Goal: Task Accomplishment & Management: Complete application form

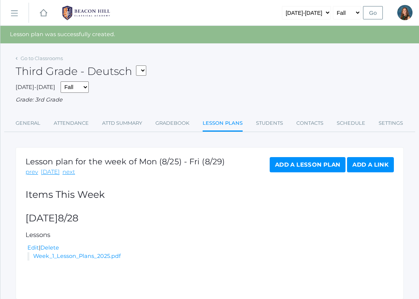
scroll to position [27, 0]
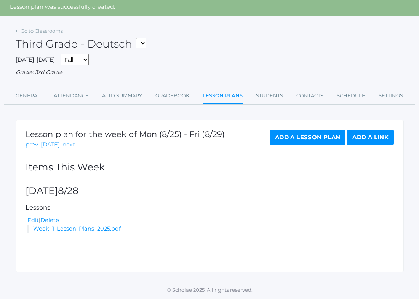
click at [67, 145] on link "next" at bounding box center [68, 144] width 13 height 9
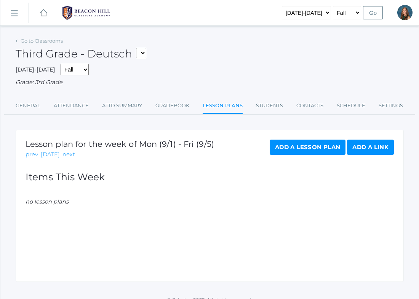
click at [283, 148] on link "Add a Lesson Plan" at bounding box center [307, 147] width 76 height 15
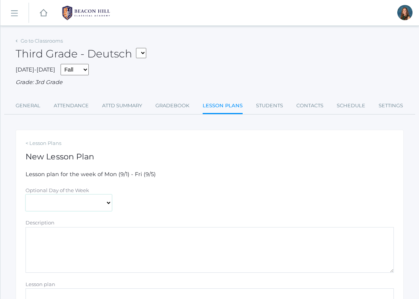
click at [41, 204] on select "[DATE] [DATE] [DATE] [DATE] [DATE]" at bounding box center [68, 202] width 86 height 17
select select "[DATE]"
click at [34, 237] on textarea "Description" at bounding box center [209, 250] width 368 height 46
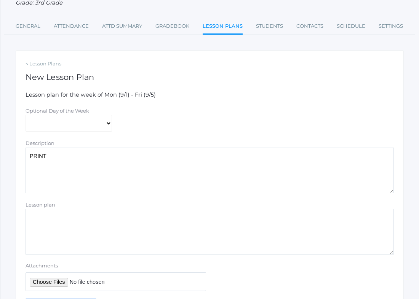
scroll to position [128, 0]
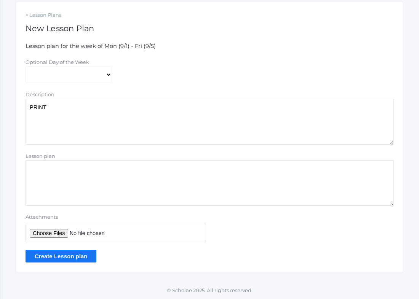
type textarea "PRINT"
click at [41, 236] on input "Attachments" at bounding box center [115, 233] width 180 height 19
type input "C:\fakepath\PRINT Colab Lesson Plans Week 1 2025.pdf"
click at [67, 255] on input "Create Lesson plan" at bounding box center [60, 256] width 71 height 13
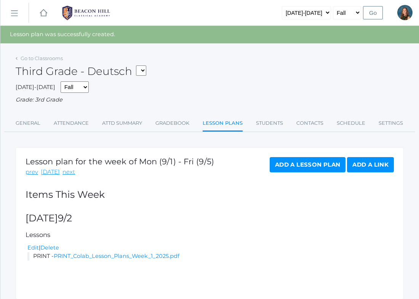
click at [301, 159] on link "Add a Lesson Plan" at bounding box center [307, 164] width 76 height 15
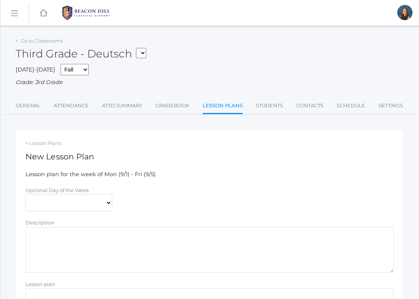
click at [51, 205] on select "[DATE] [DATE] [DATE] [DATE] [DATE]" at bounding box center [68, 202] width 86 height 17
select select "[DATE]"
click at [44, 236] on textarea "Description" at bounding box center [209, 250] width 368 height 46
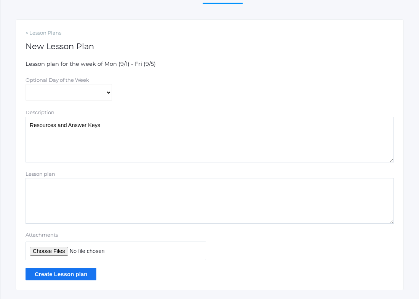
scroll to position [115, 0]
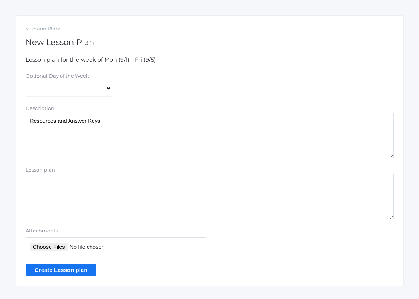
type textarea "Resources and Answer Keys"
click at [45, 247] on input "Attachments" at bounding box center [115, 246] width 180 height 19
type input "C:\fakepath\Resources Colab Week 1 2025.pdf"
click at [80, 269] on input "Create Lesson plan" at bounding box center [60, 270] width 71 height 13
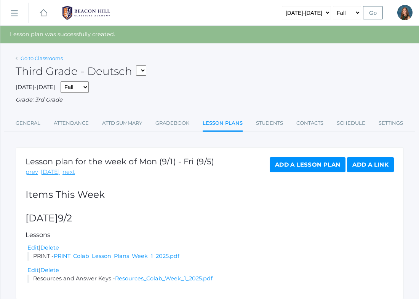
click at [35, 58] on link "Go to Classrooms" at bounding box center [42, 58] width 42 height 6
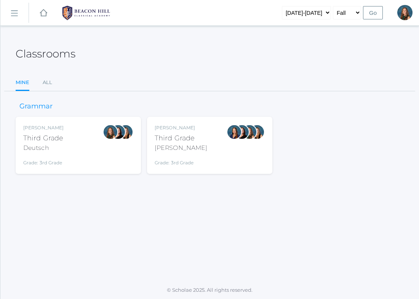
click at [208, 148] on div "Lori Webster Third Grade Webster Grade: 3rd Grade 03LA" at bounding box center [210, 145] width 110 height 42
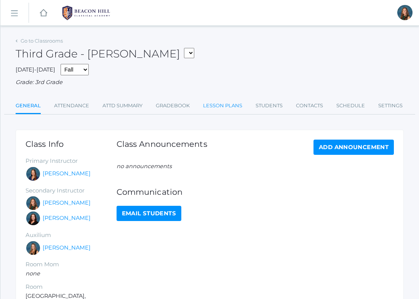
click at [217, 103] on link "Lesson Plans" at bounding box center [222, 105] width 39 height 15
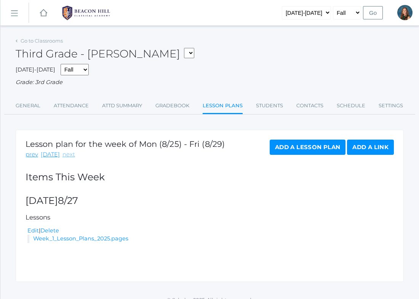
click at [65, 154] on link "next" at bounding box center [68, 154] width 13 height 9
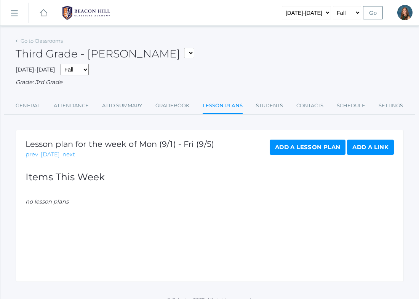
click at [282, 147] on link "Add a Lesson Plan" at bounding box center [307, 147] width 76 height 15
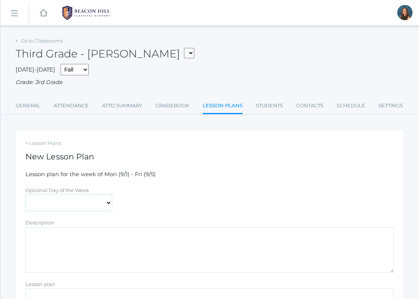
click at [49, 203] on select "[DATE] [DATE] [DATE] [DATE] [DATE]" at bounding box center [68, 202] width 86 height 17
select select "[DATE]"
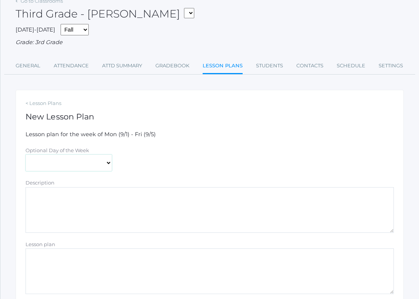
scroll to position [44, 0]
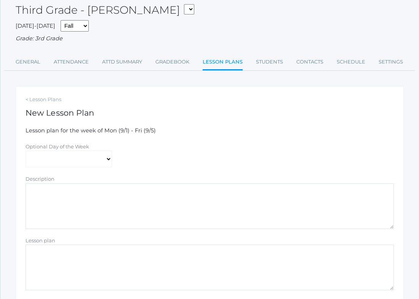
click at [54, 193] on textarea "Description" at bounding box center [209, 206] width 368 height 46
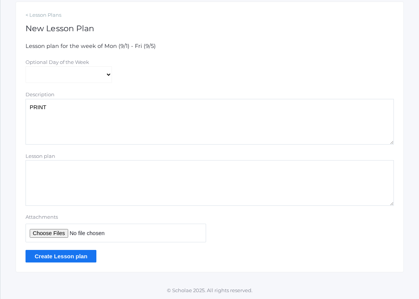
type textarea "PRINT"
click at [55, 233] on input "Attachments" at bounding box center [115, 233] width 180 height 19
type input "C:\fakepath\PRINT Colab Lesson Plans Week 1 2025.pdf"
click at [78, 254] on input "Create Lesson plan" at bounding box center [60, 256] width 71 height 13
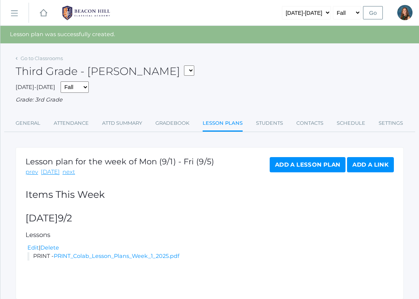
click at [278, 165] on link "Add a Lesson Plan" at bounding box center [307, 164] width 76 height 15
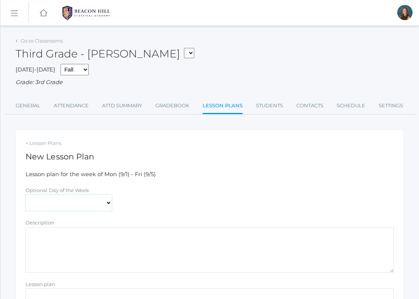
click at [58, 203] on select "[DATE] [DATE] [DATE] [DATE] [DATE]" at bounding box center [68, 202] width 86 height 17
select select "[DATE]"
click at [51, 240] on textarea "Description" at bounding box center [209, 250] width 368 height 46
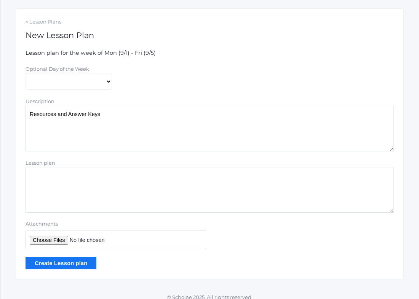
scroll to position [128, 0]
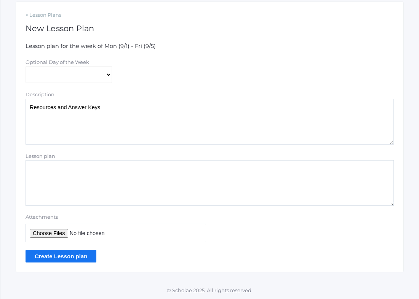
type textarea "Resources and Answer Keys"
click at [55, 232] on input "Attachments" at bounding box center [115, 233] width 180 height 19
type input "C:\fakepath\Resources Colab Week 1 2025.pdf"
click at [65, 255] on input "Create Lesson plan" at bounding box center [60, 256] width 71 height 13
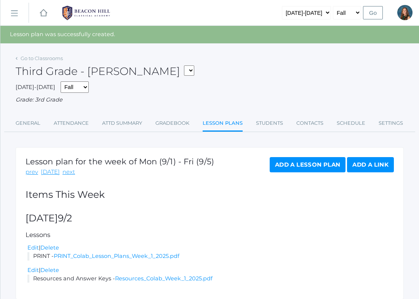
scroll to position [27, 0]
